Goal: Transaction & Acquisition: Purchase product/service

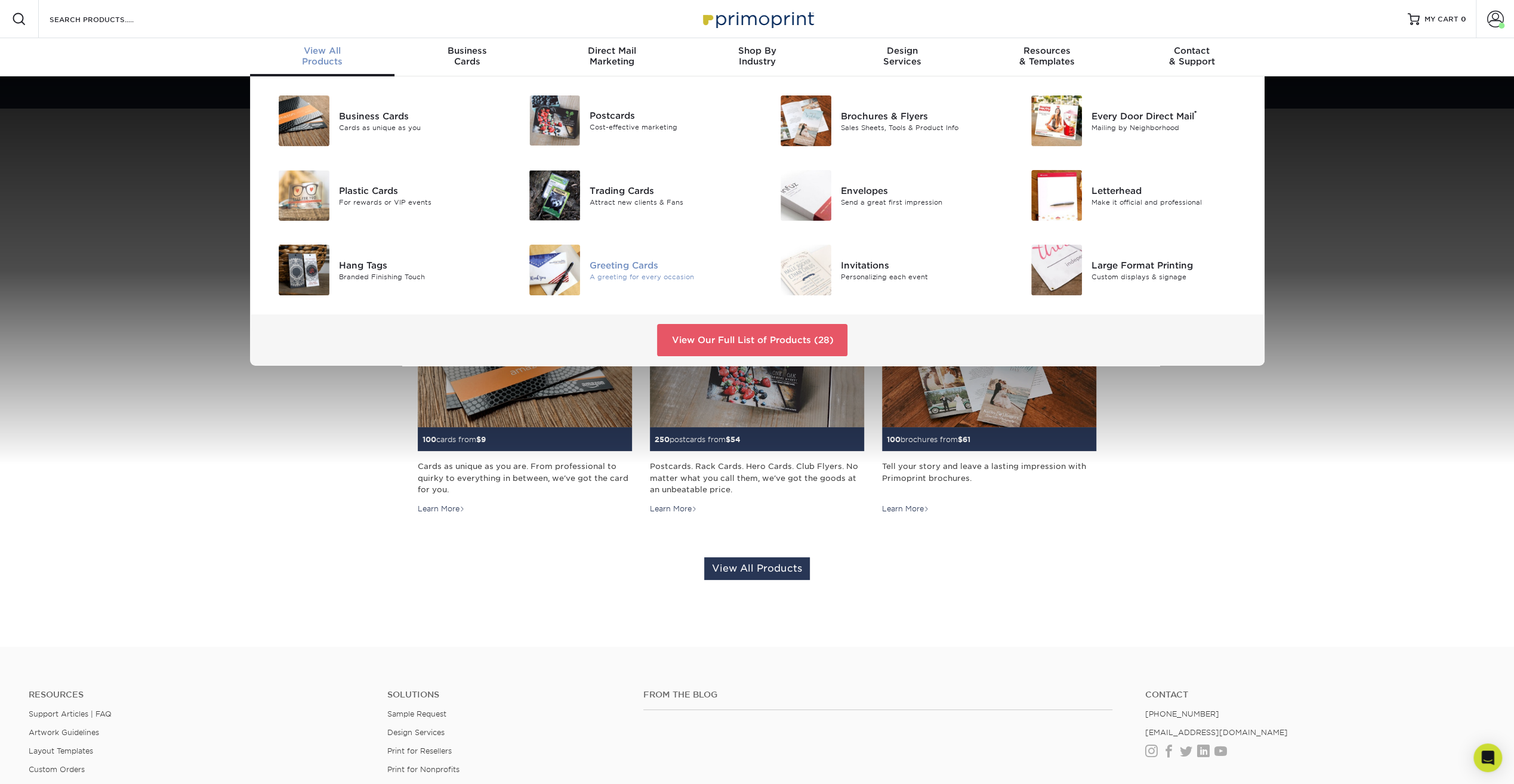
click at [636, 250] on div "Greeting Cards A greeting for every occasion" at bounding box center [673, 270] width 167 height 51
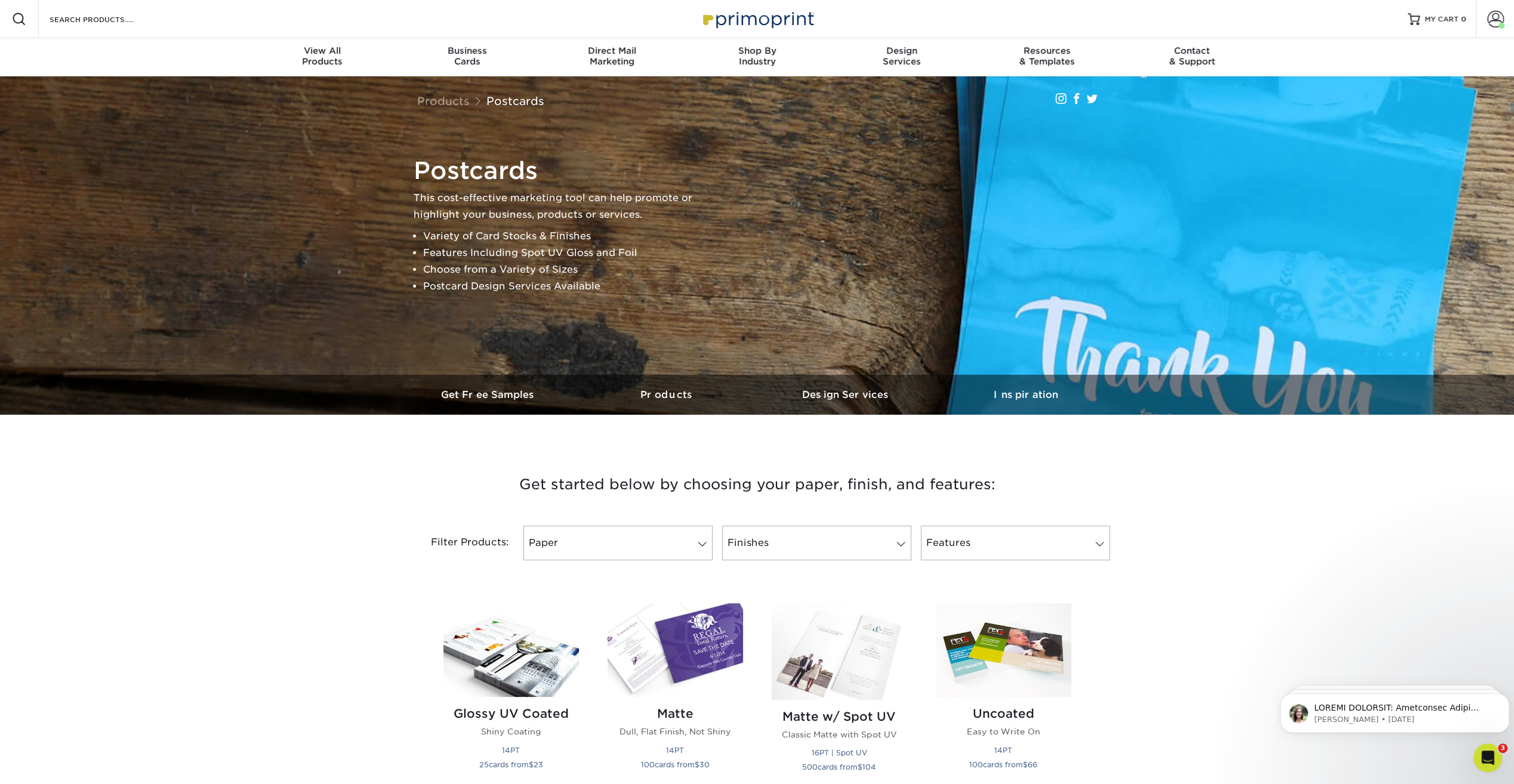
scroll to position [784, 0]
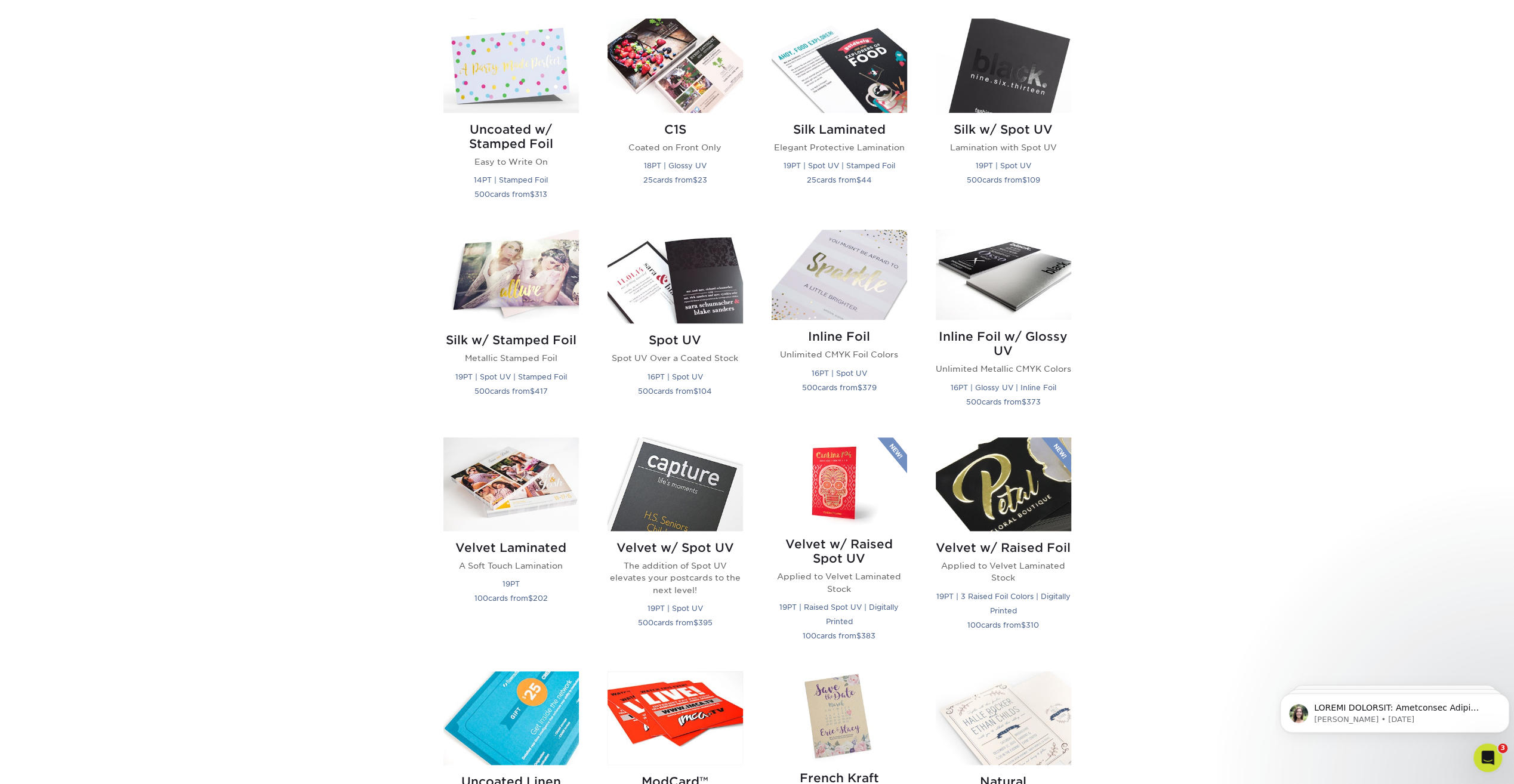
click at [350, 128] on div "Get started below by choosing your paper, finish, and features: Filtered Matche…" at bounding box center [757, 459] width 1514 height 1598
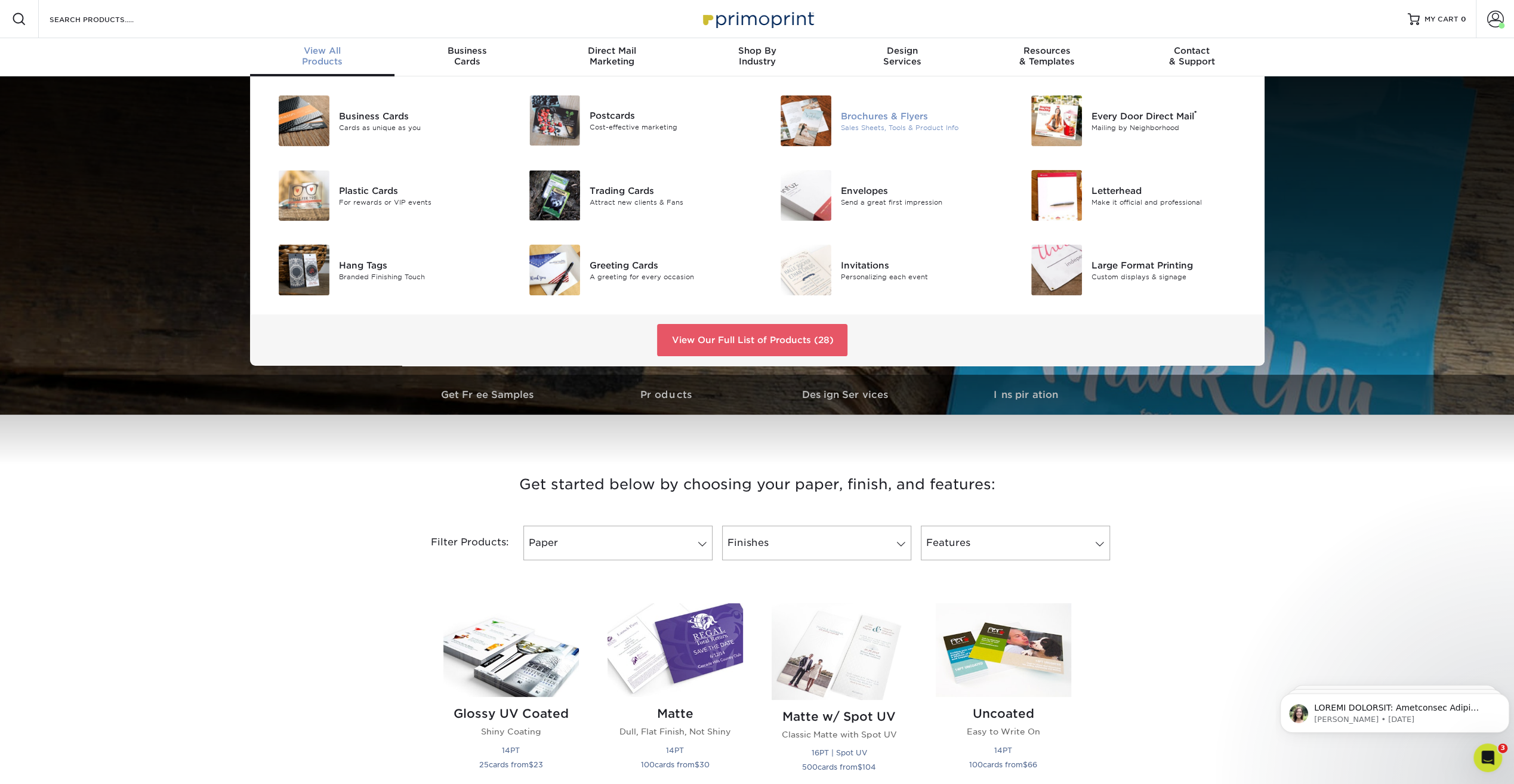
click at [882, 129] on div "Sales Sheets, Tools & Product Info" at bounding box center [920, 127] width 158 height 10
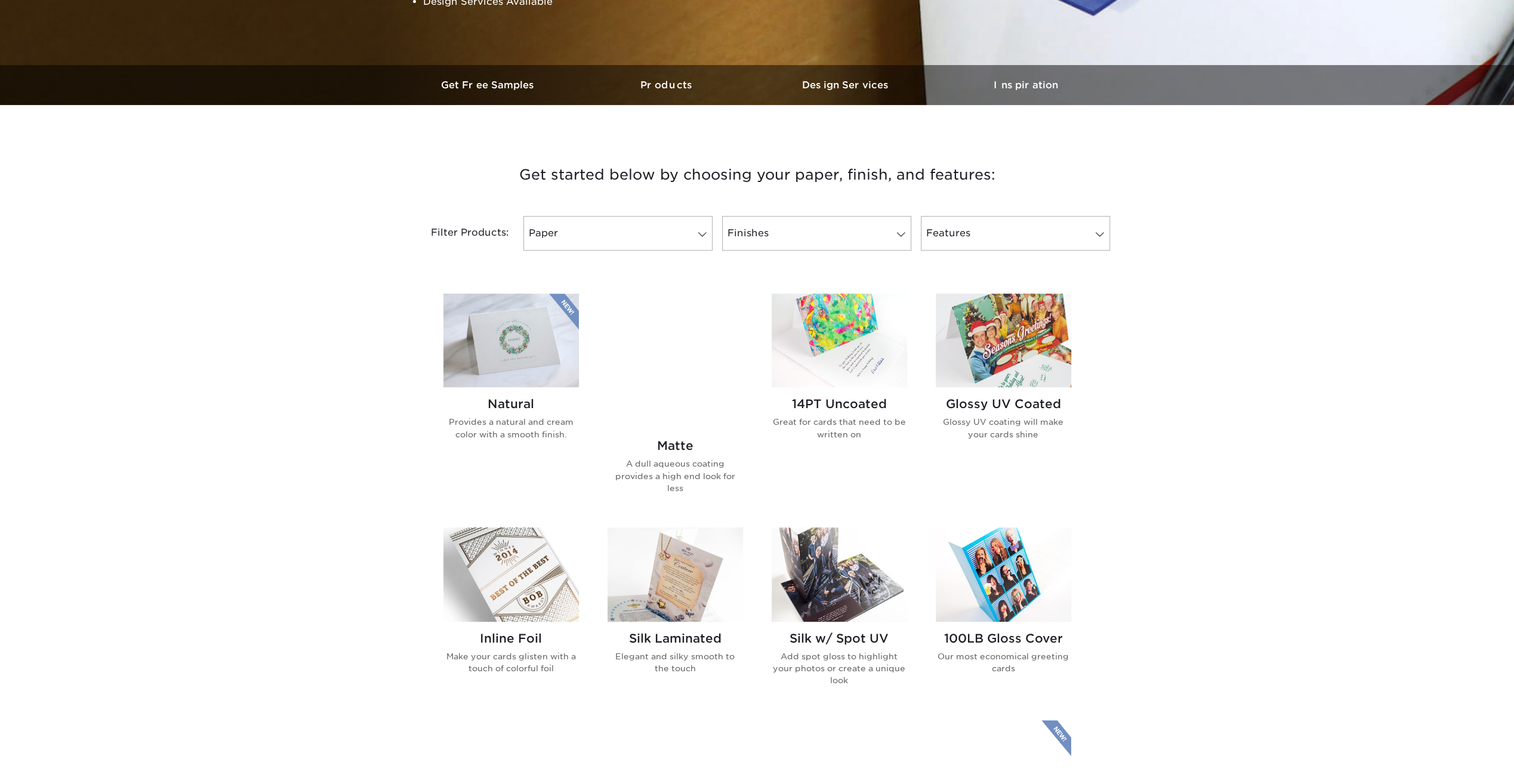
scroll to position [452, 0]
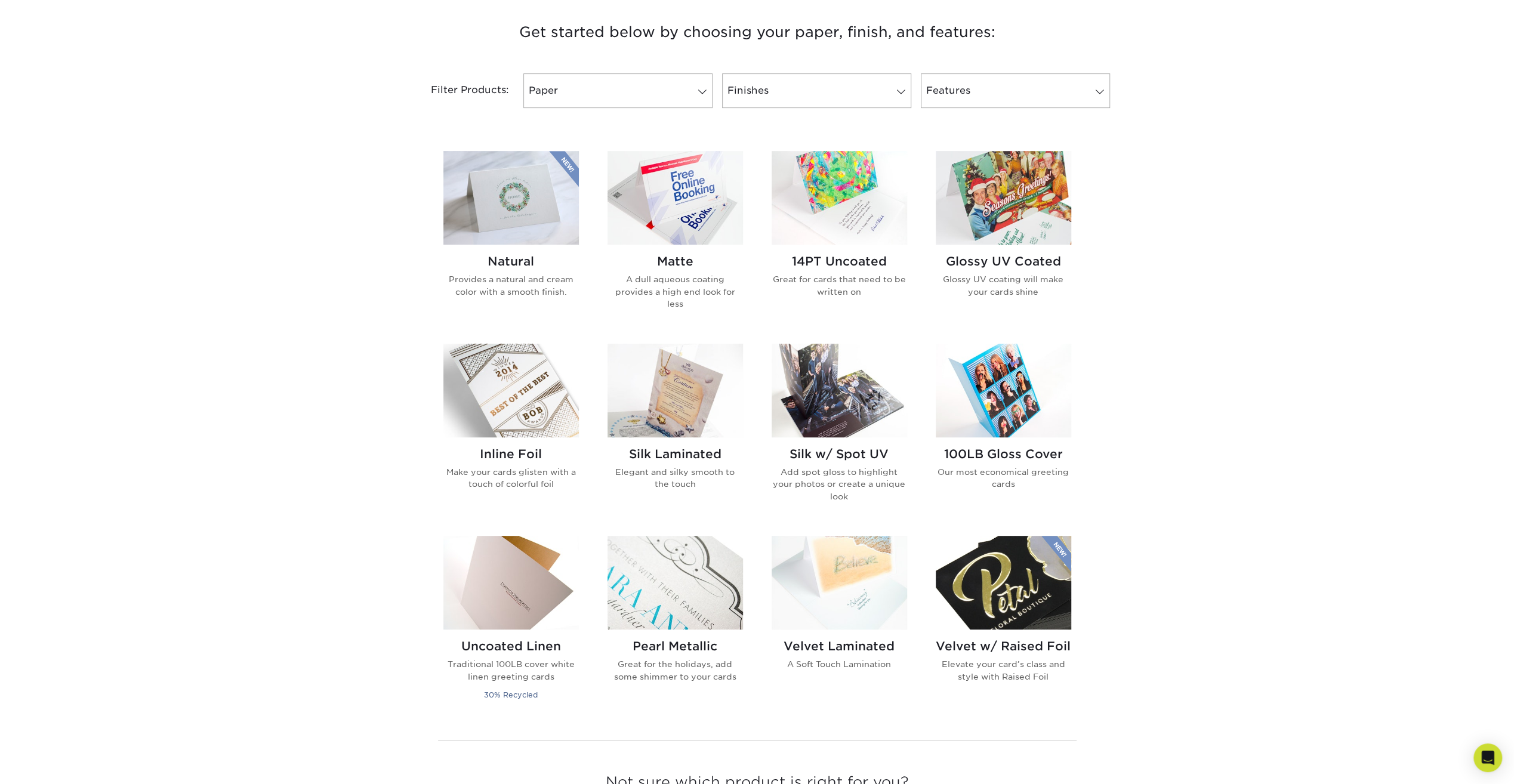
click at [696, 212] on img at bounding box center [675, 198] width 135 height 94
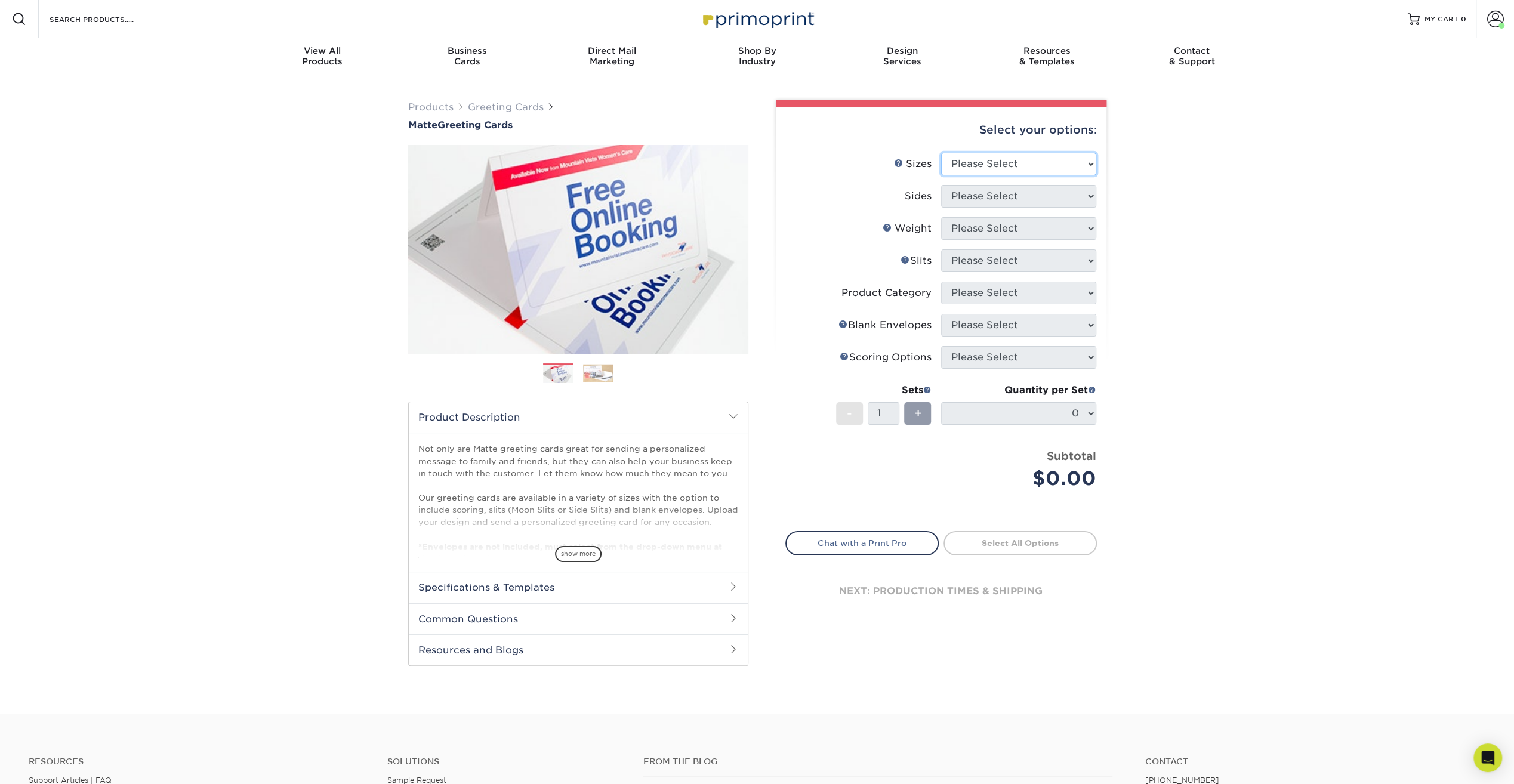
click at [990, 160] on select "Please Select 4.25" x 11" 5.5" x 8.5" 6" x 9" 6" x 12" 7" x 10" 8.5" x 11"" at bounding box center [1018, 164] width 155 height 23
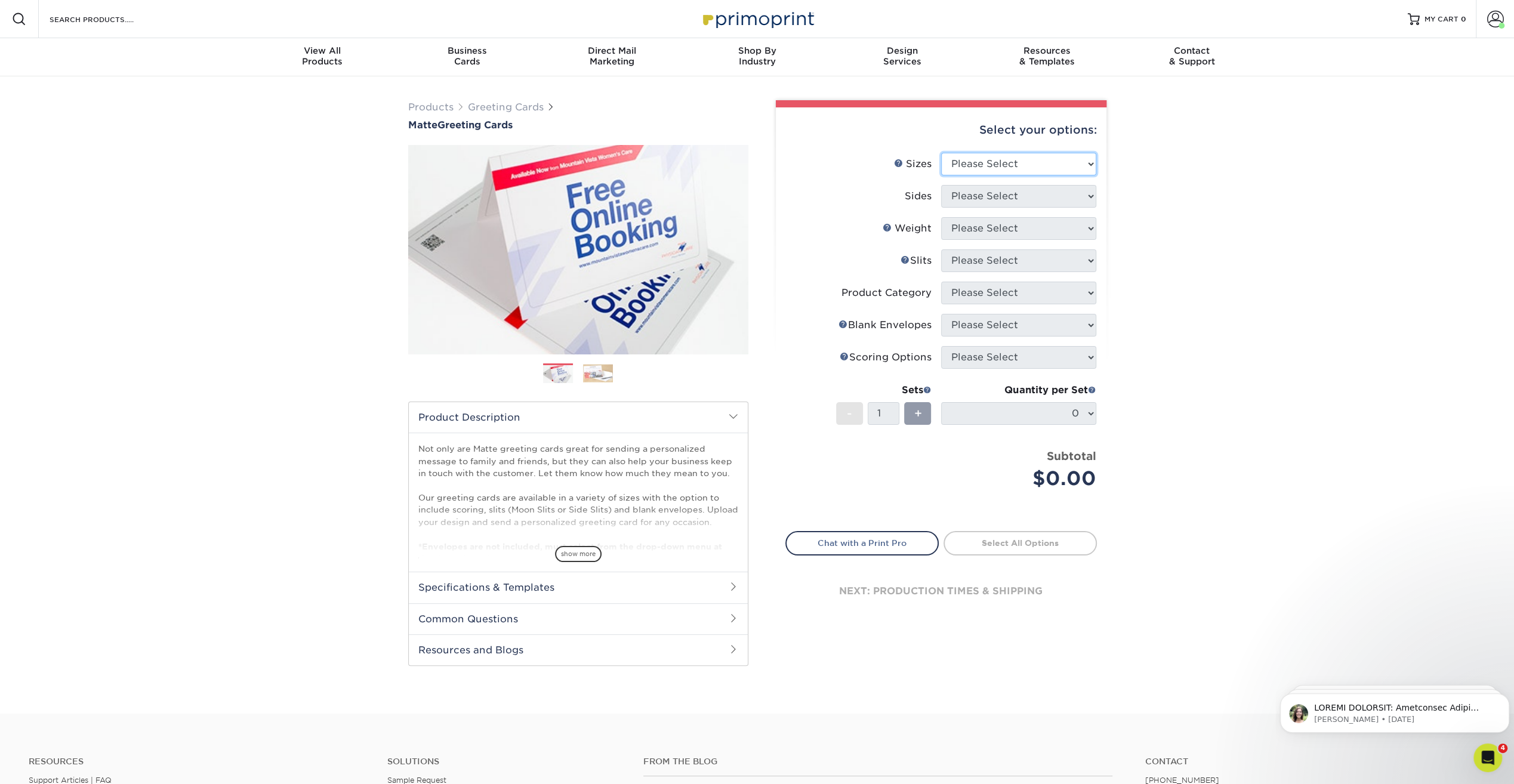
select select "7.00x10.00"
click at [941, 152] on select "Please Select 4.25" x 11" 5.5" x 8.5" 6" x 9" 6" x 12" 7" x 10" 8.5" x 11"" at bounding box center [1018, 164] width 155 height 23
click at [824, 187] on label "Sides" at bounding box center [863, 196] width 155 height 23
click at [984, 196] on select "Please Select Print Both Sides Print Front Only" at bounding box center [1018, 196] width 155 height 23
select select "13abbda7-1d64-4f25-8bb2-c179b224825d"
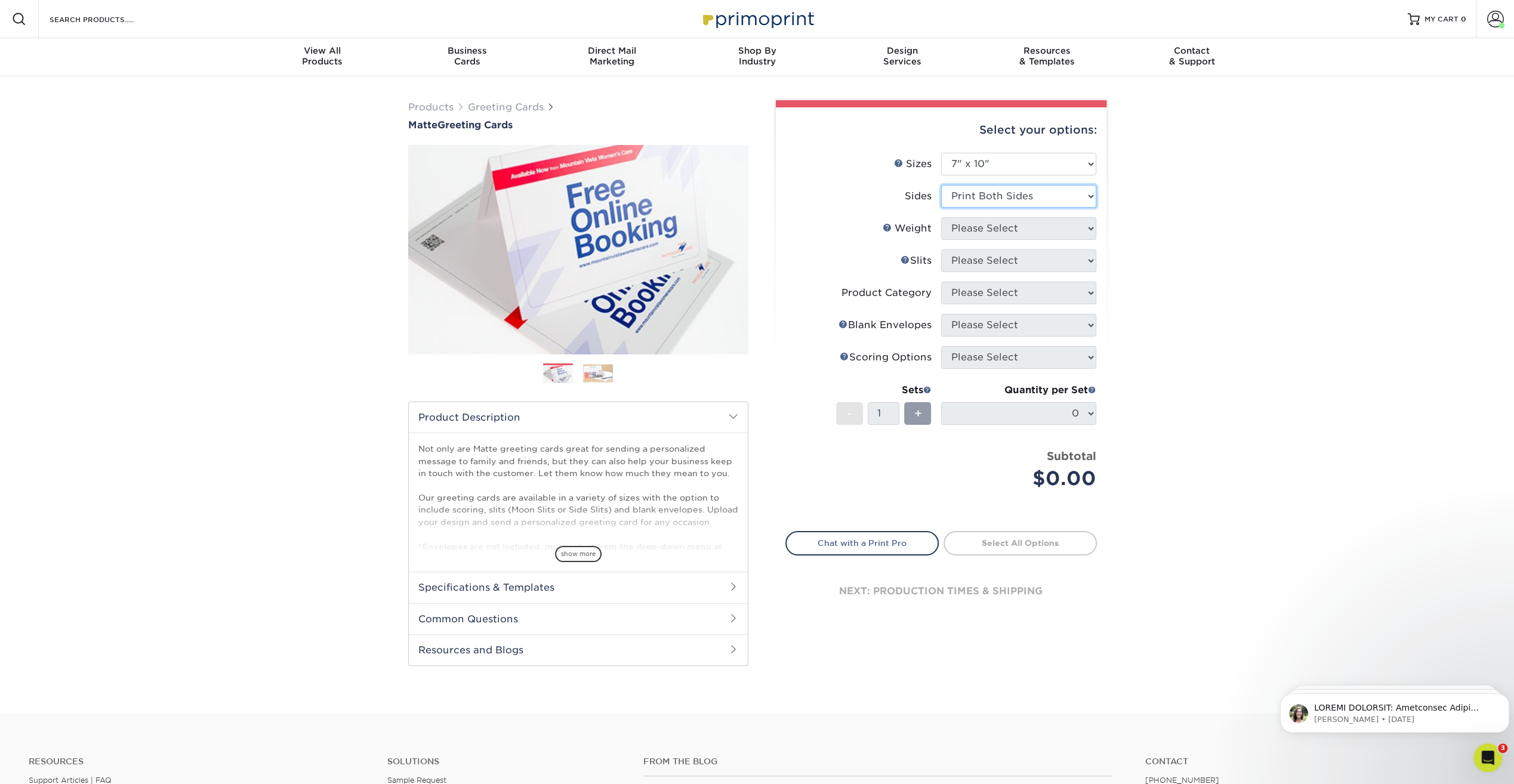
click at [941, 185] on select "Please Select Print Both Sides Print Front Only" at bounding box center [1018, 196] width 155 height 23
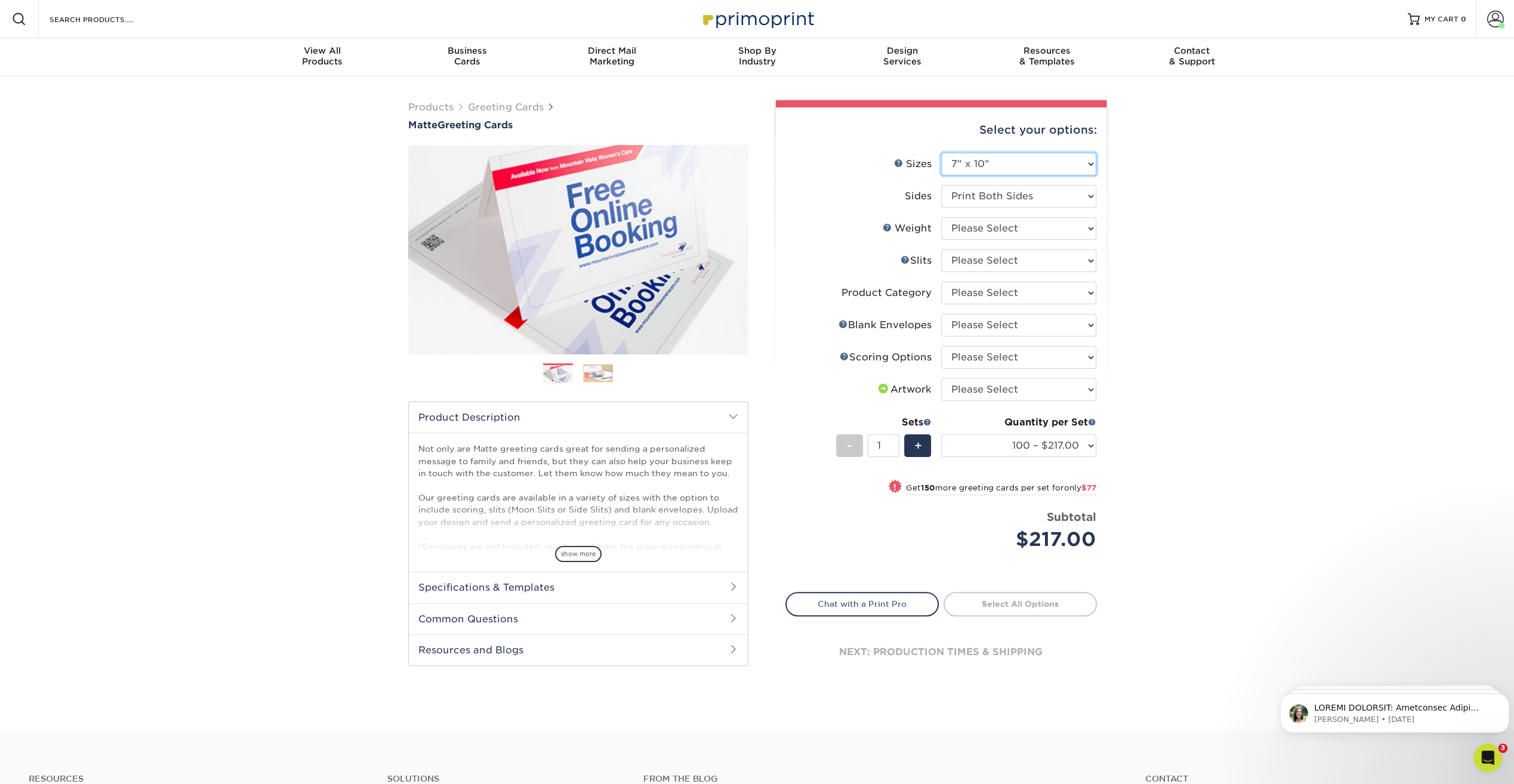
click at [1001, 152] on select "Please Select 4.25" x 11" 5.5" x 8.5" 6" x 9" 6" x 12" 7" x 10" 8.5" x 11"" at bounding box center [1018, 164] width 155 height 23
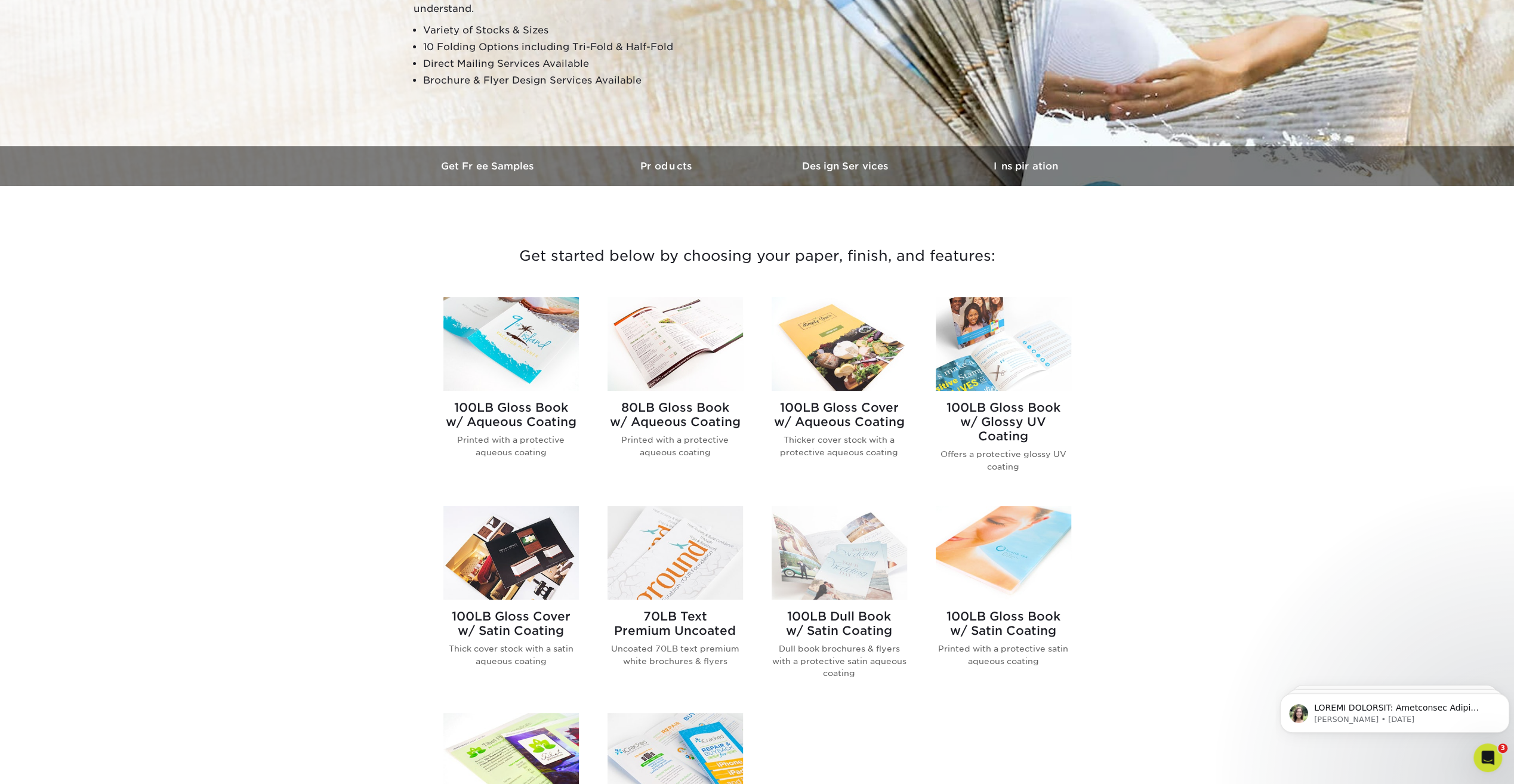
scroll to position [484, 0]
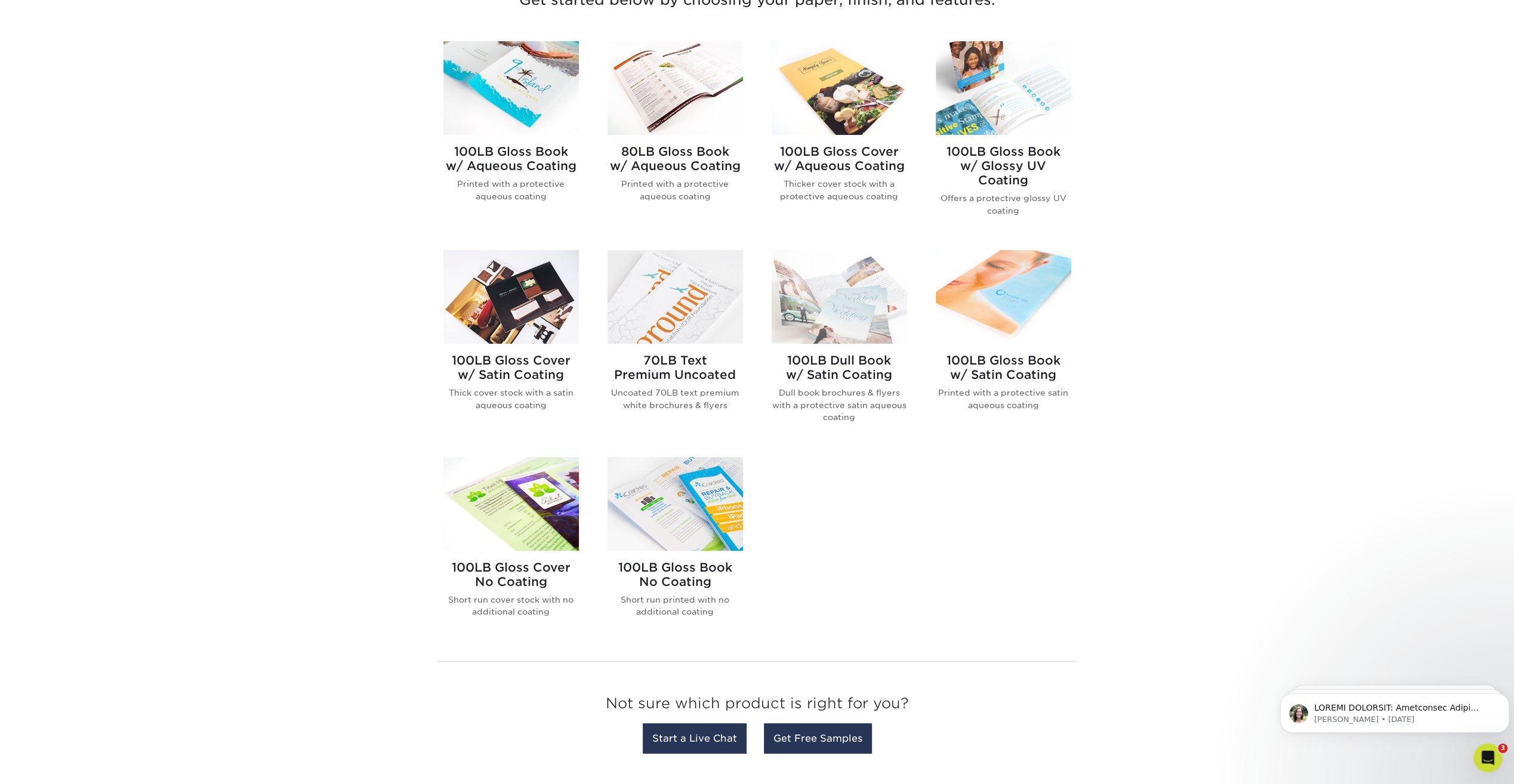
click at [509, 524] on img at bounding box center [511, 504] width 135 height 94
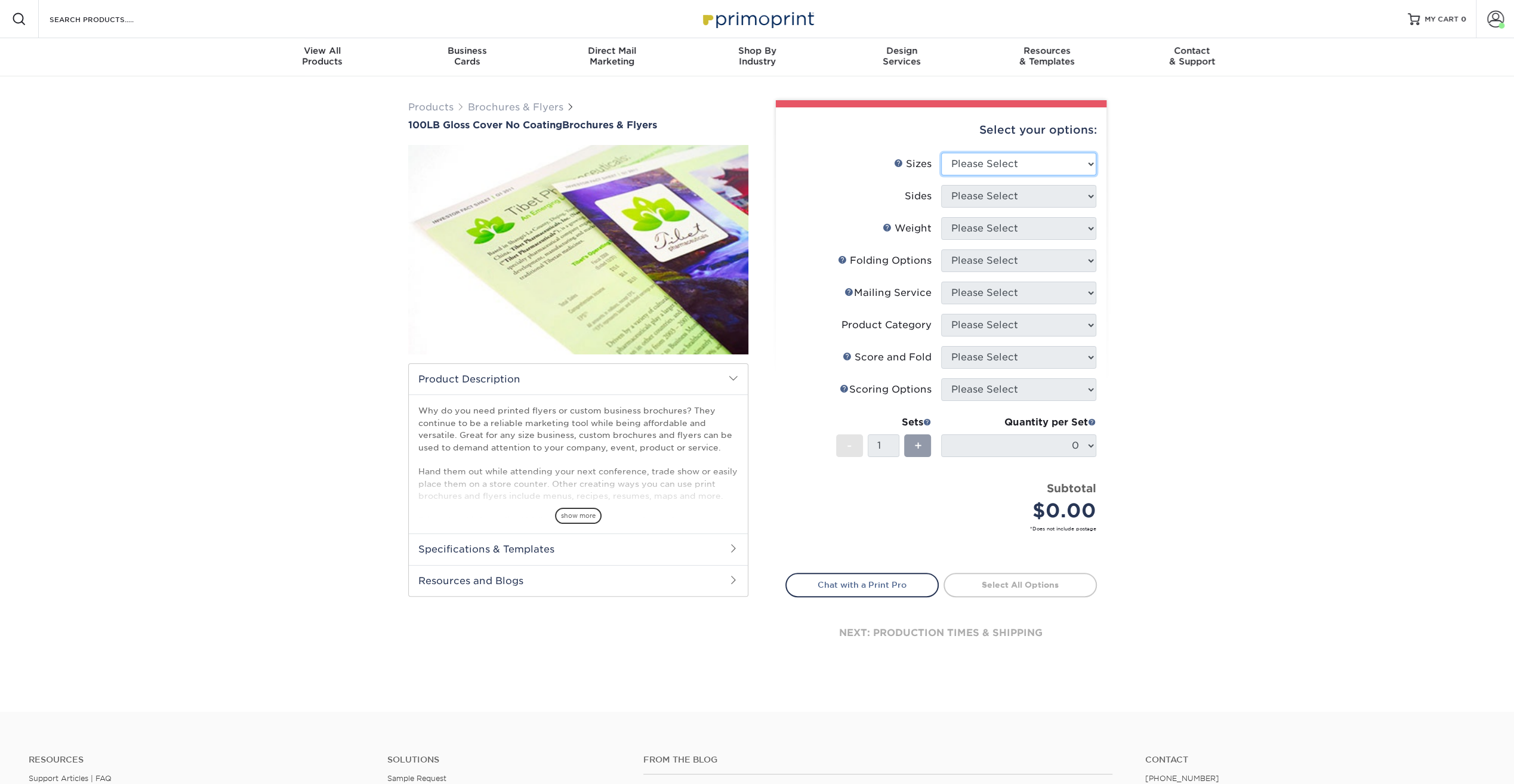
click at [1007, 159] on select "Please Select 3.67" x 8.5" 4" x 8.5" 4" x 8.5" 4" x 11" 4" x 12" 4.25" x 11" 4.…" at bounding box center [1018, 164] width 155 height 23
